Goal: Check status: Check status

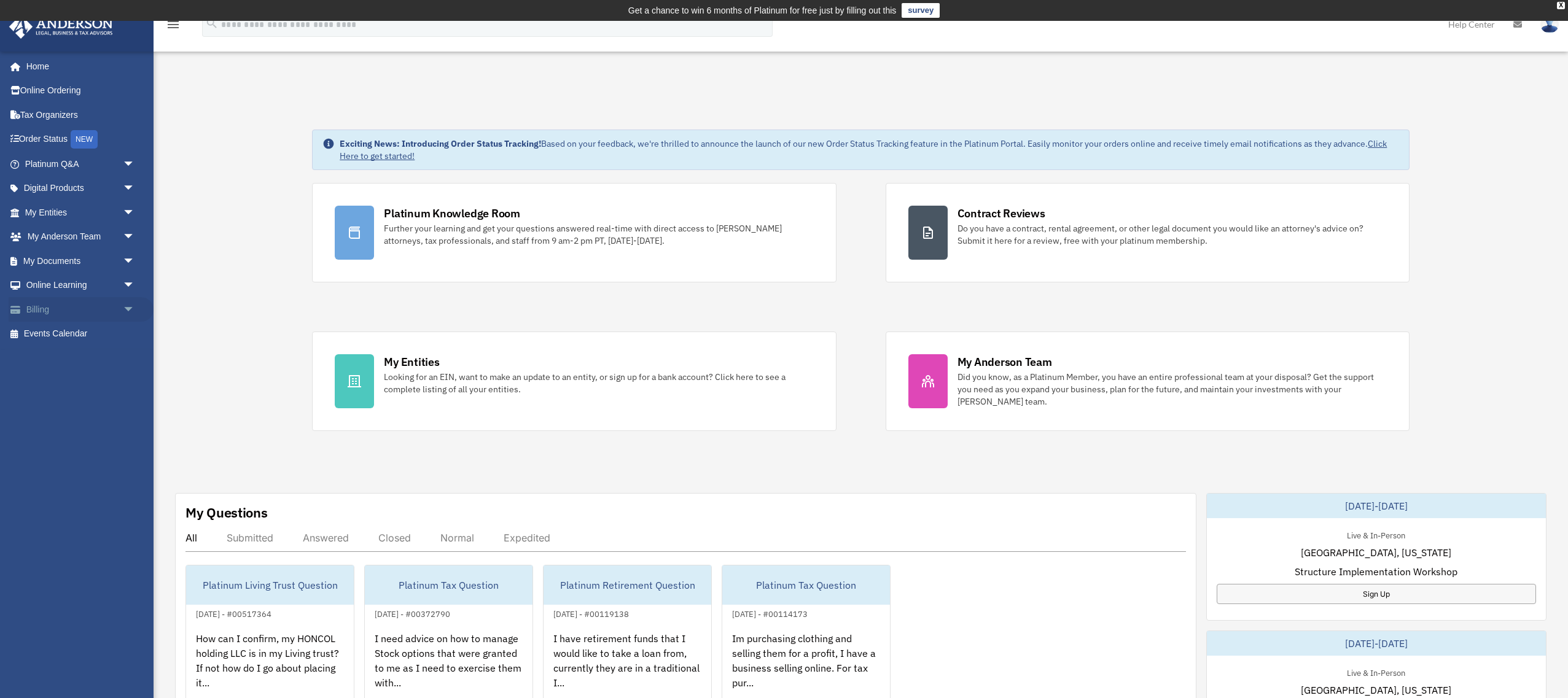
click at [124, 315] on span "arrow_drop_down" at bounding box center [135, 309] width 24 height 25
click at [98, 335] on link "$ Open Invoices" at bounding box center [86, 334] width 136 height 25
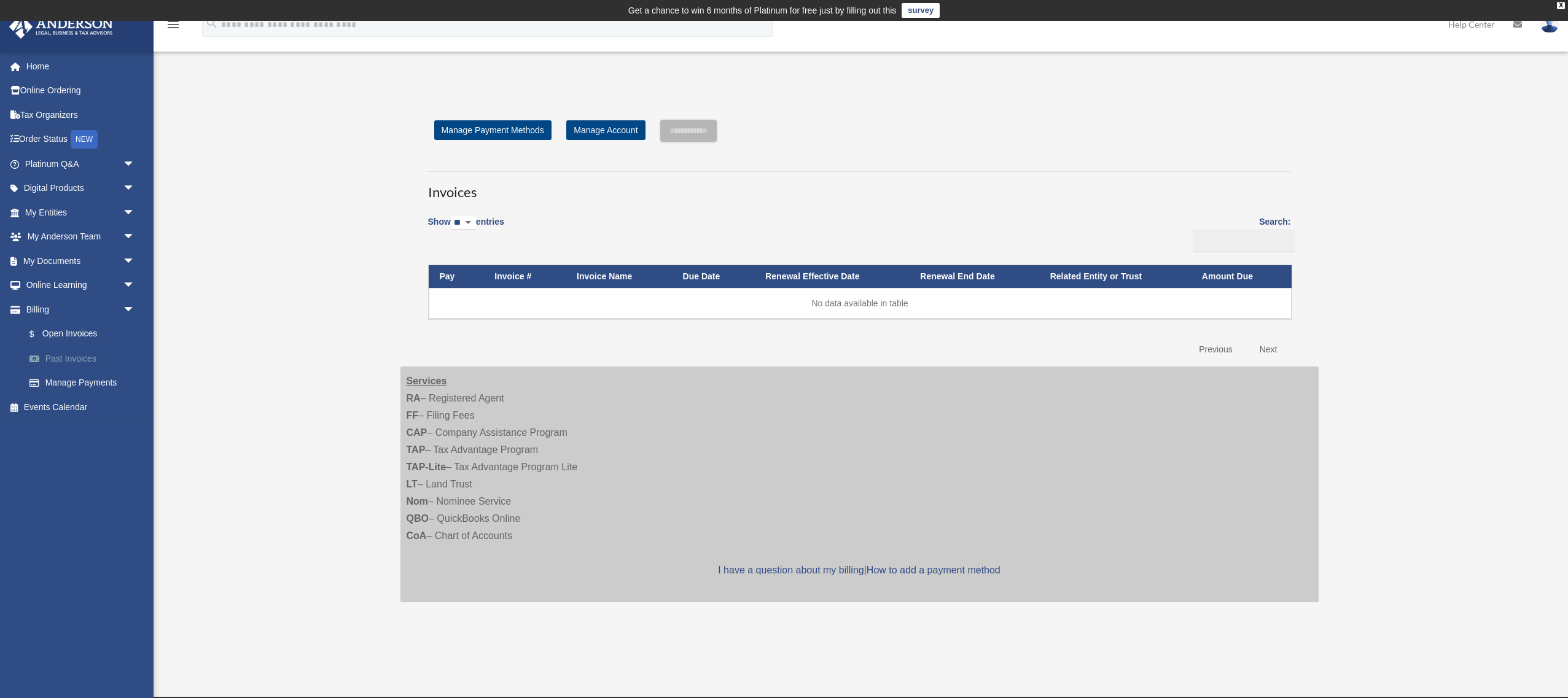
click at [81, 353] on link "Past Invoices" at bounding box center [86, 359] width 136 height 24
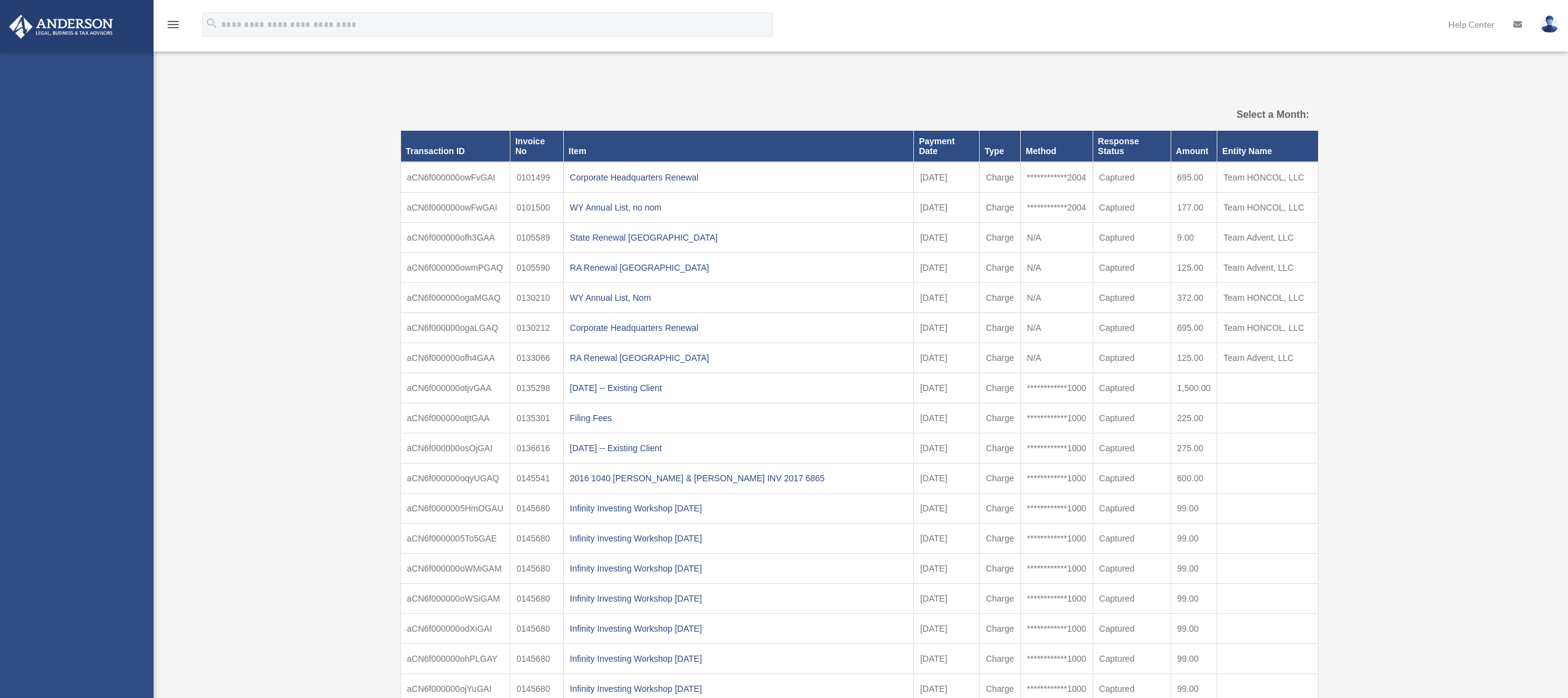
select select
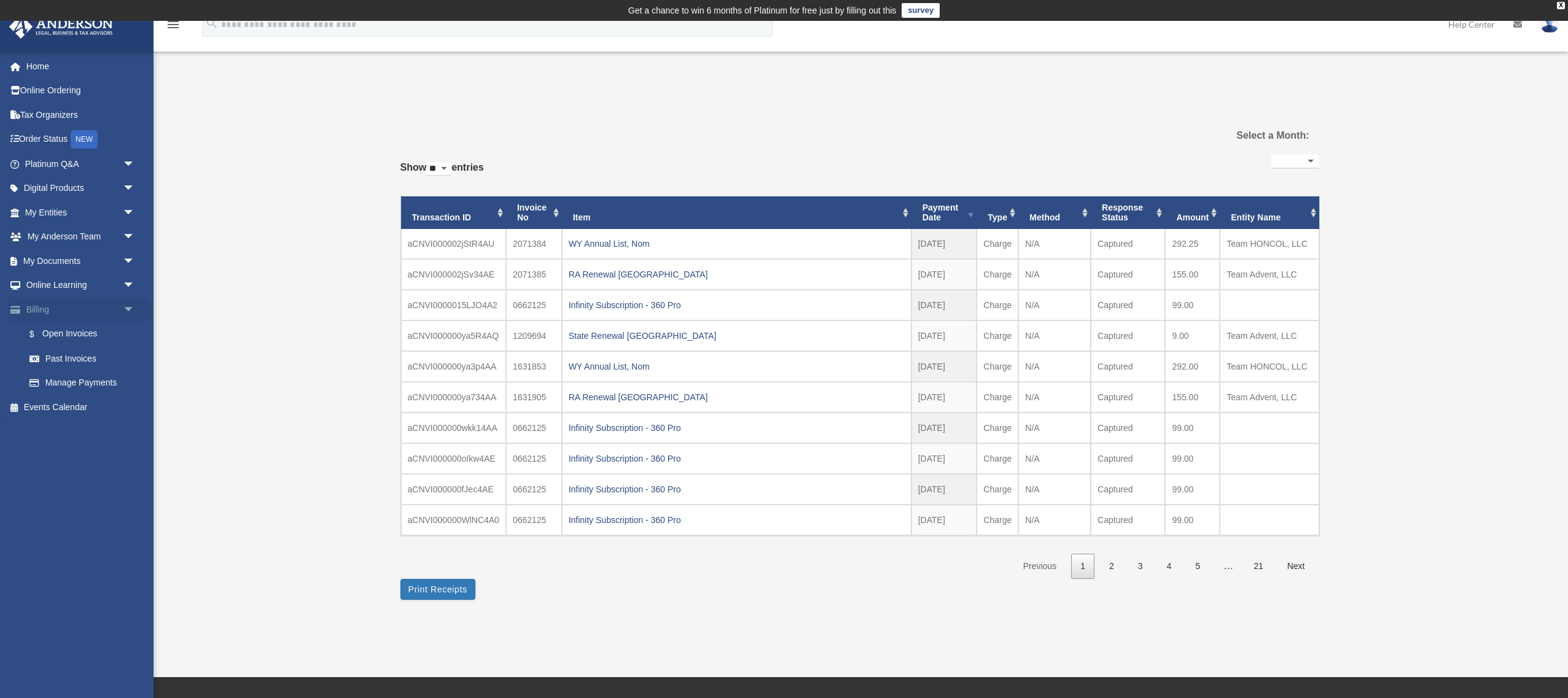
click at [132, 313] on span "arrow_drop_down" at bounding box center [135, 309] width 24 height 25
click at [58, 144] on link "Order Status NEW" at bounding box center [81, 139] width 145 height 25
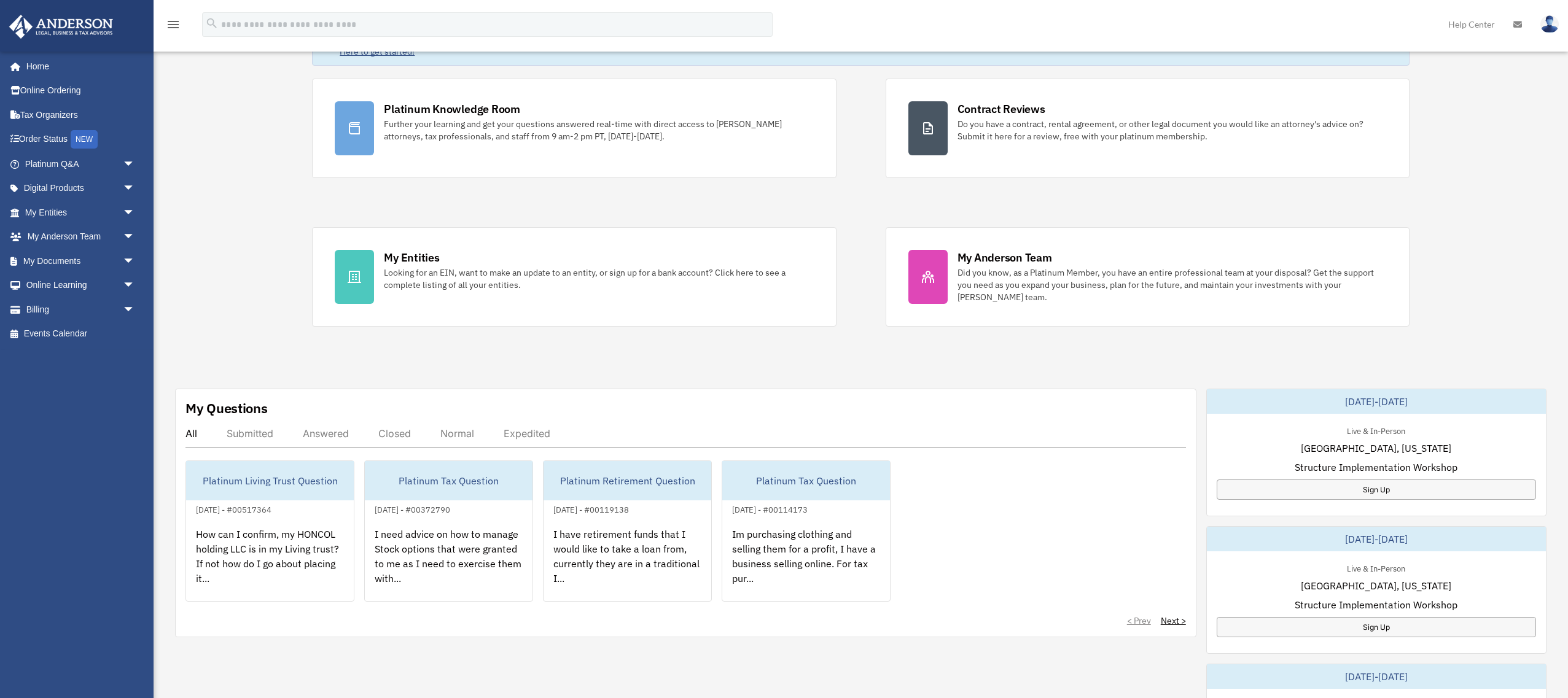
scroll to position [117, 0]
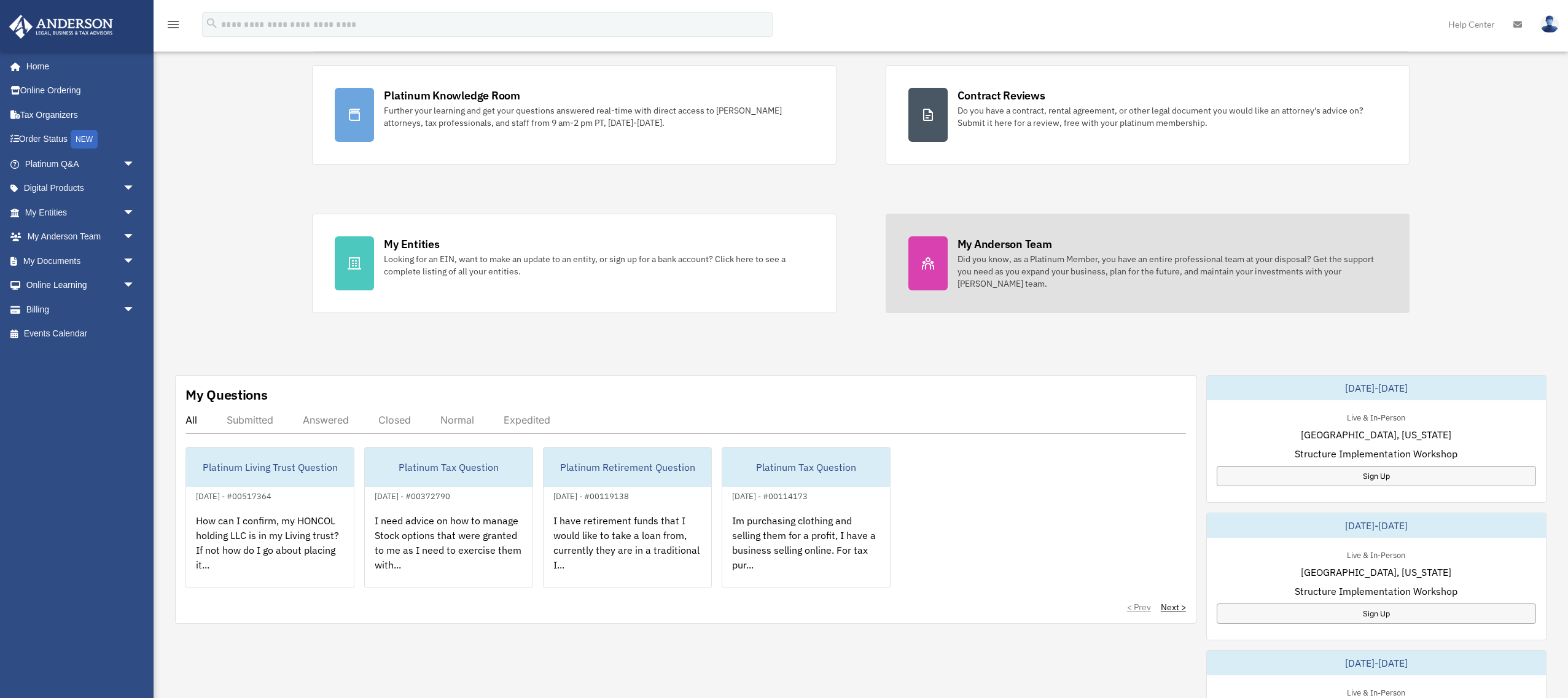
click at [958, 253] on div "Did you know, as a Platinum Member, you have an entire professional team at you…" at bounding box center [1171, 271] width 429 height 37
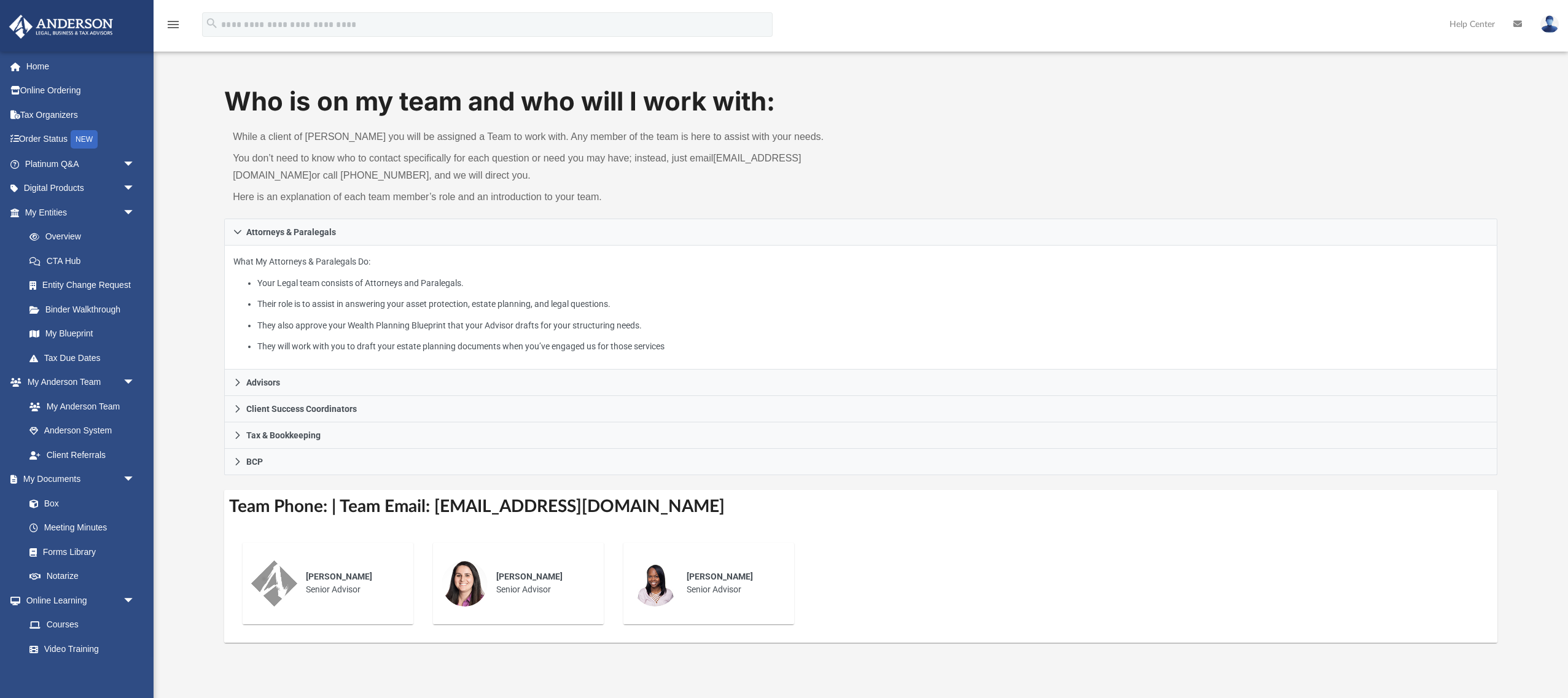
scroll to position [15, 0]
